Goal: Task Accomplishment & Management: Use online tool/utility

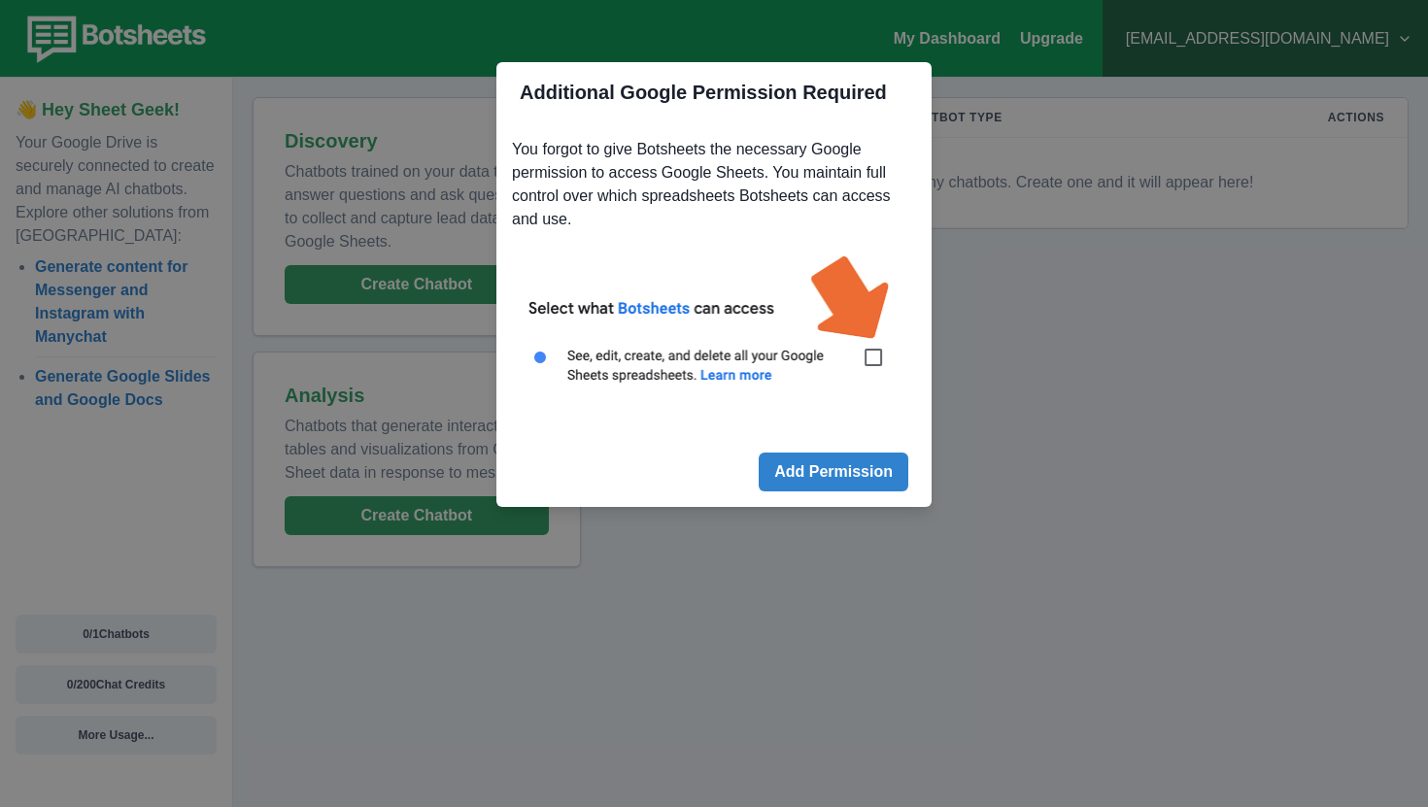
click at [1008, 515] on div "Additional Google Permission Required You forgot to give Botsheets the necessar…" at bounding box center [714, 403] width 1428 height 807
click at [866, 359] on img at bounding box center [714, 330] width 404 height 183
click at [873, 359] on img at bounding box center [714, 330] width 404 height 183
click at [874, 362] on img at bounding box center [714, 330] width 404 height 183
click at [842, 468] on button "Add Permission" at bounding box center [833, 472] width 150 height 39
